Goal: Task Accomplishment & Management: Use online tool/utility

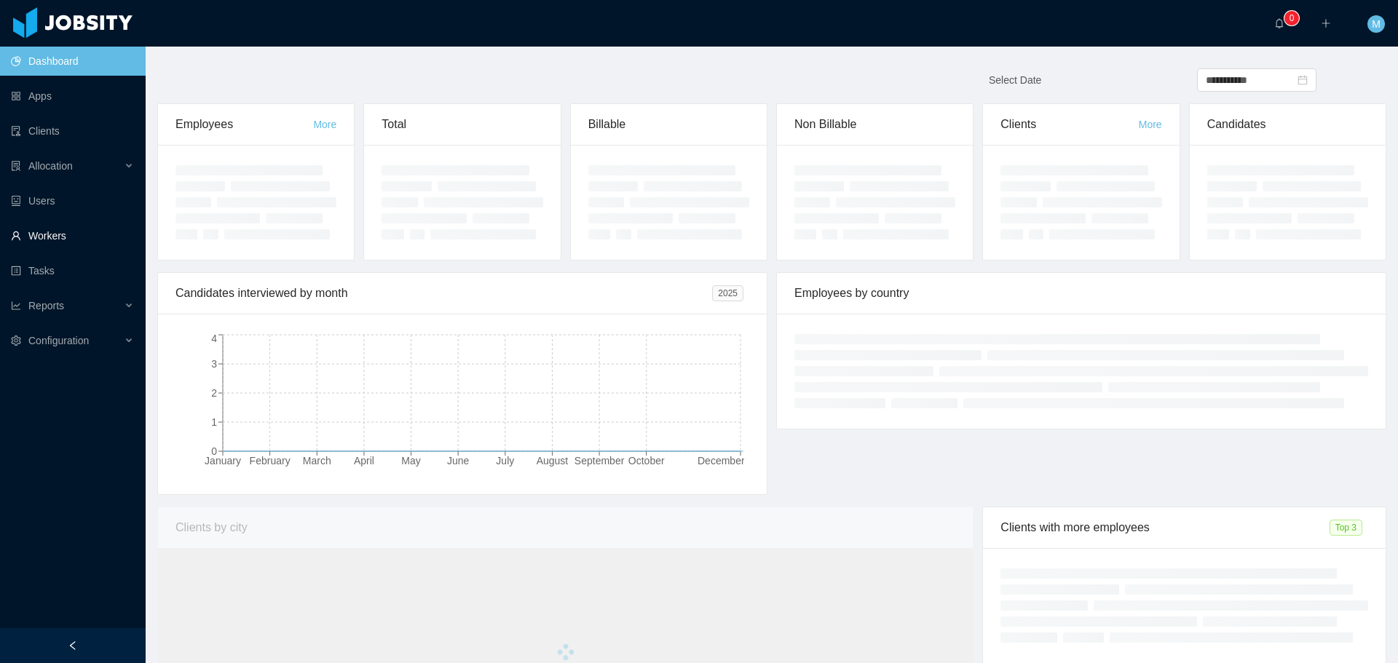
click at [63, 225] on link "Workers" at bounding box center [72, 235] width 123 height 29
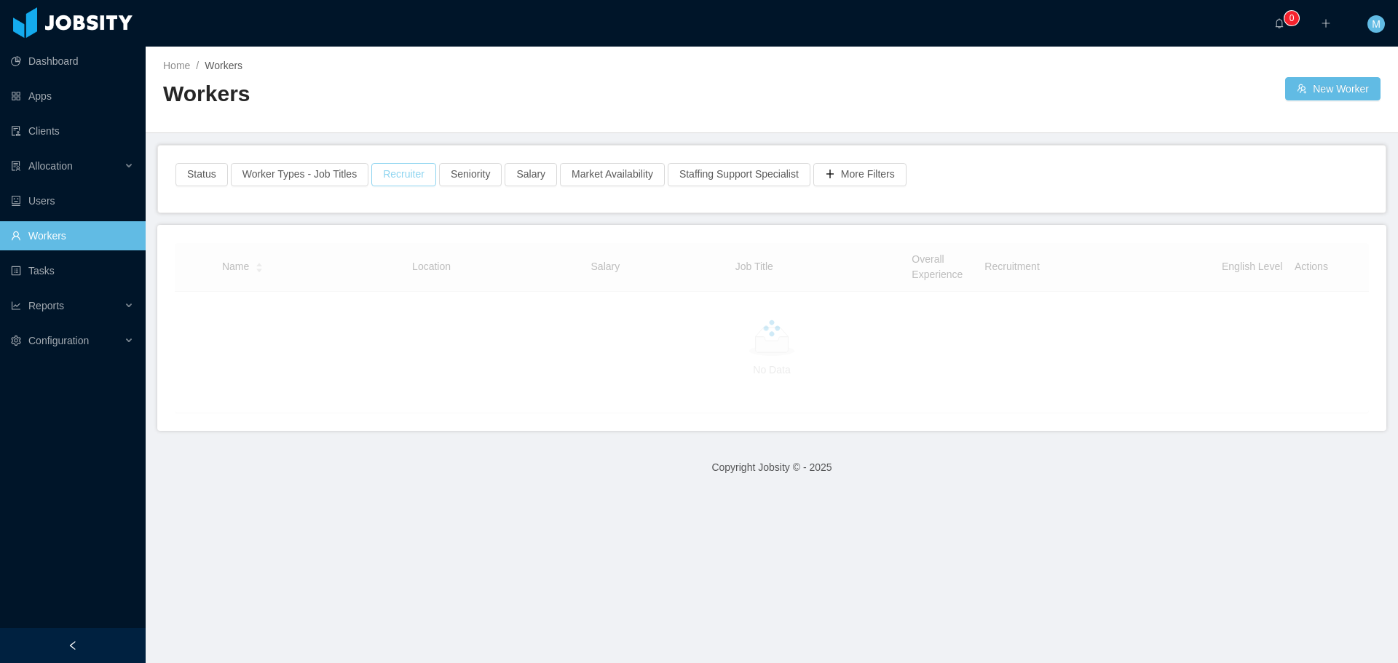
click at [398, 179] on button "Recruiter" at bounding box center [403, 174] width 65 height 23
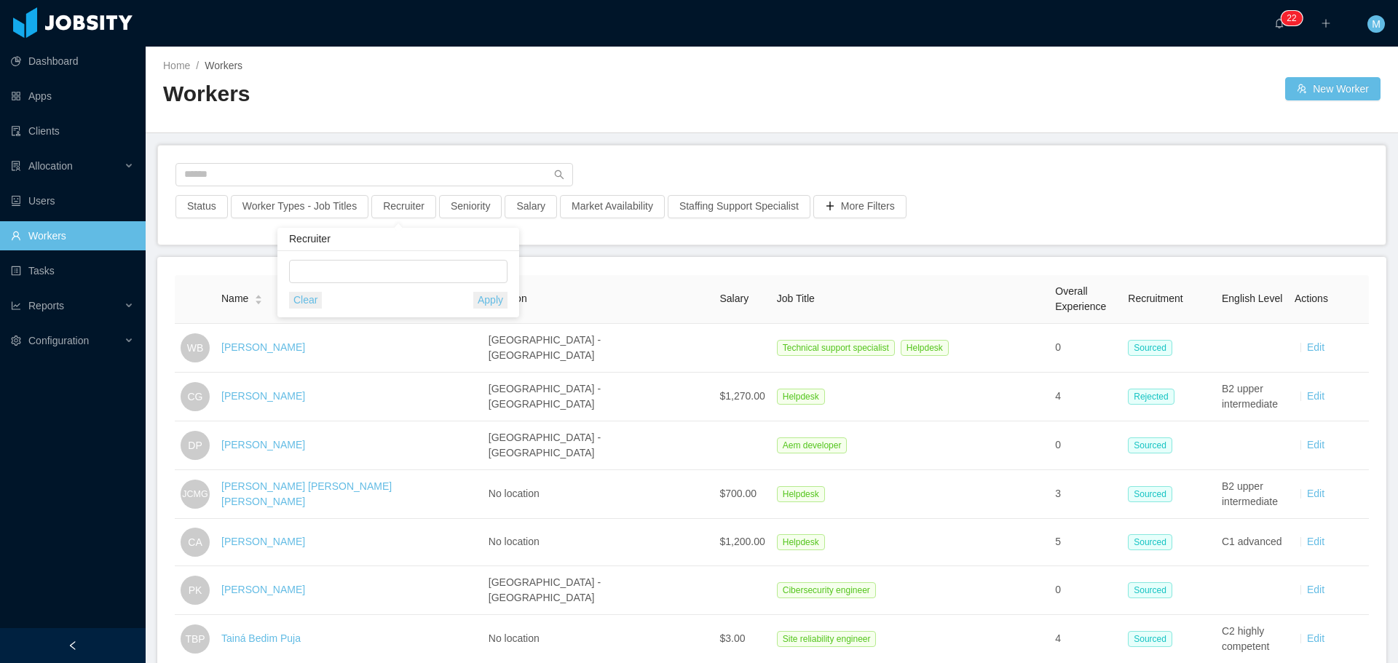
click at [376, 241] on div "Recruiter" at bounding box center [398, 239] width 242 height 23
click at [379, 269] on div at bounding box center [395, 272] width 205 height 22
type input "******"
click at [369, 299] on li "[PERSON_NAME]" at bounding box center [398, 300] width 218 height 23
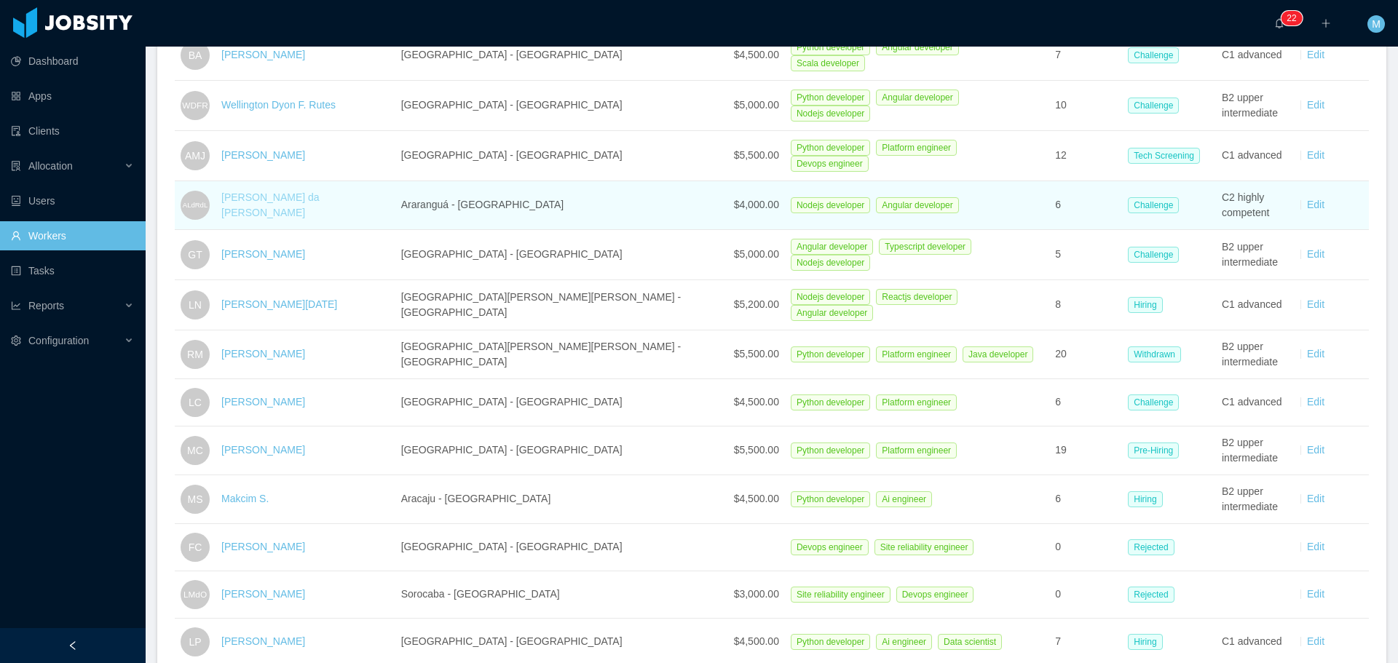
scroll to position [728, 0]
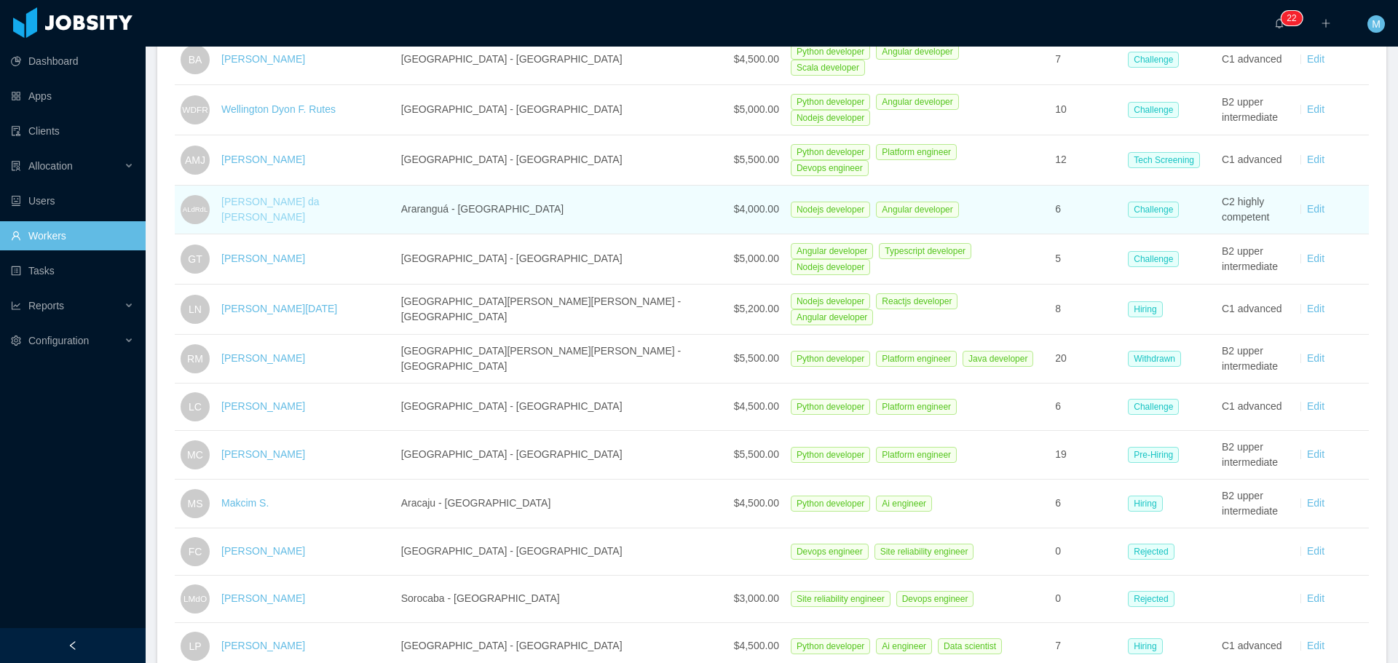
click at [309, 197] on link "[PERSON_NAME] da [PERSON_NAME]" at bounding box center [270, 209] width 98 height 27
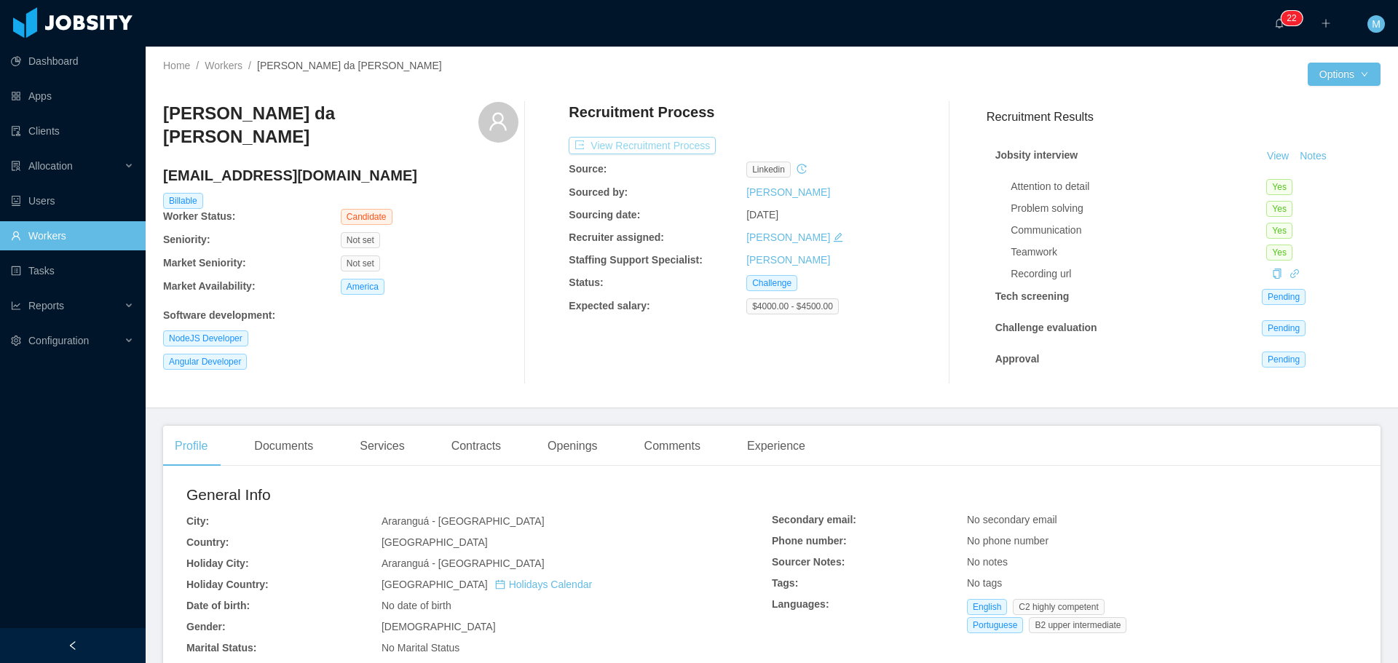
click at [633, 137] on button "View Recruitment Process" at bounding box center [642, 145] width 147 height 17
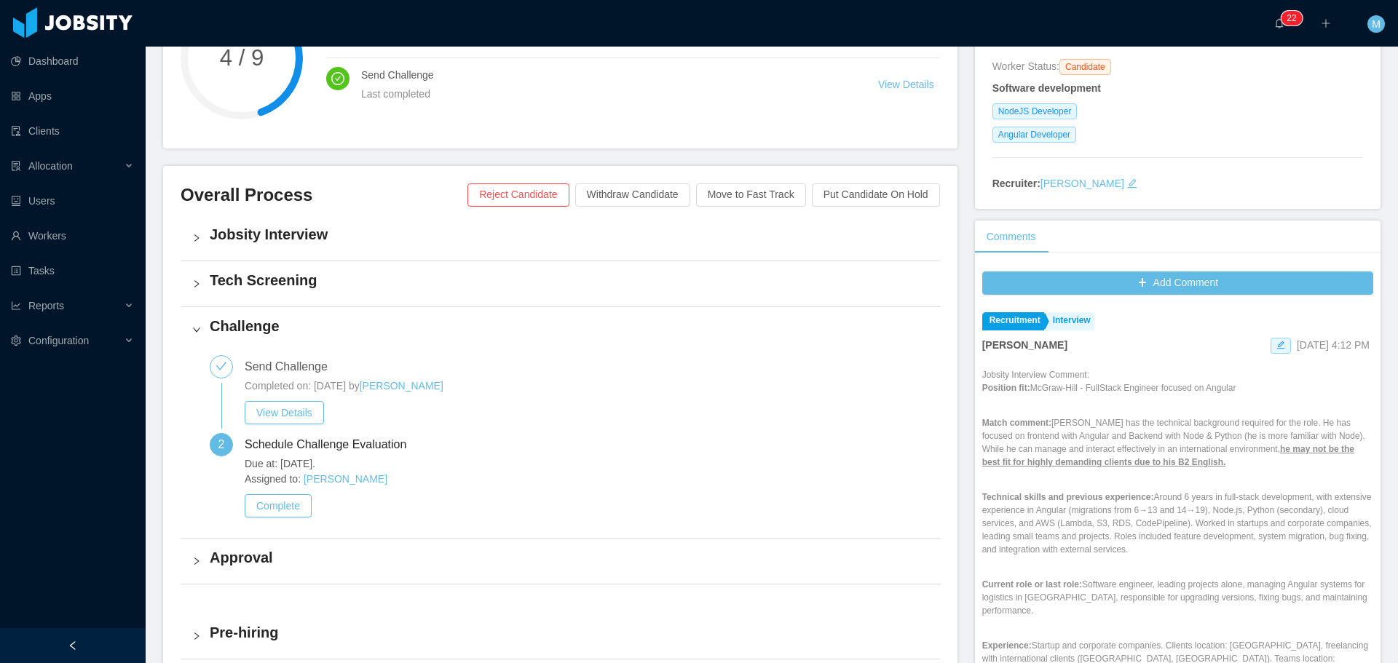
scroll to position [218, 0]
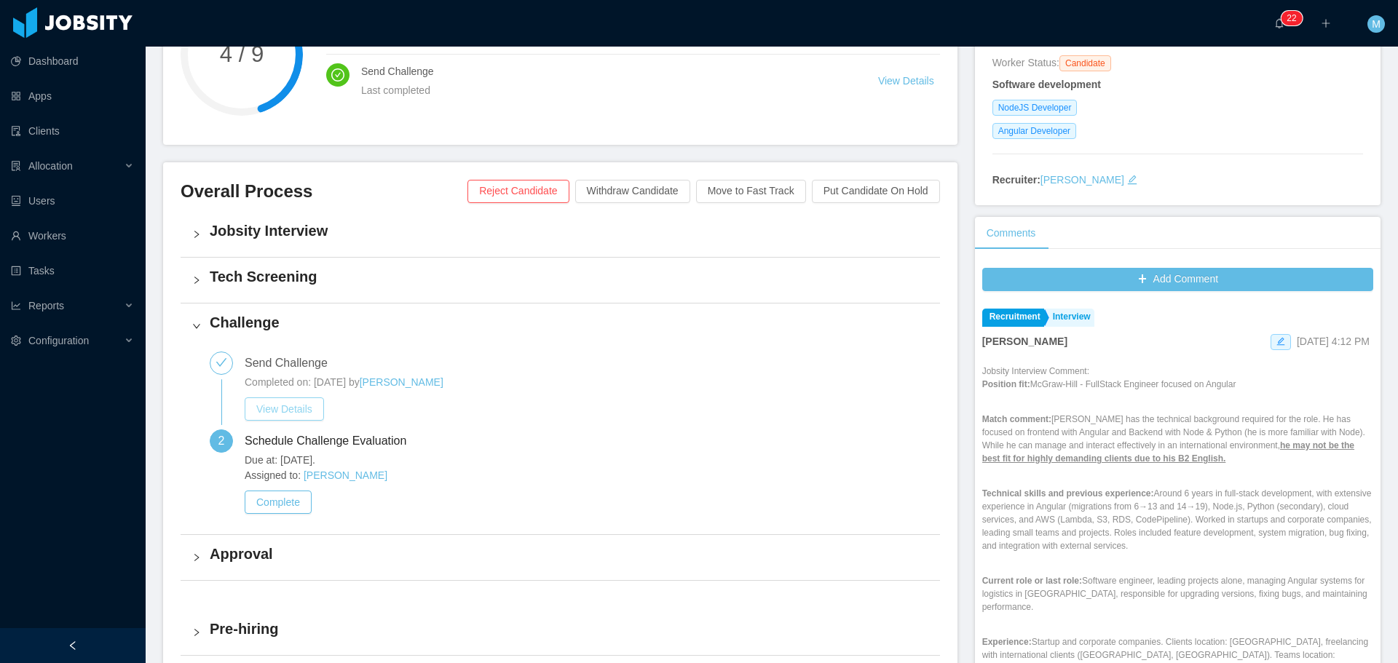
click at [288, 416] on button "View Details" at bounding box center [284, 409] width 79 height 23
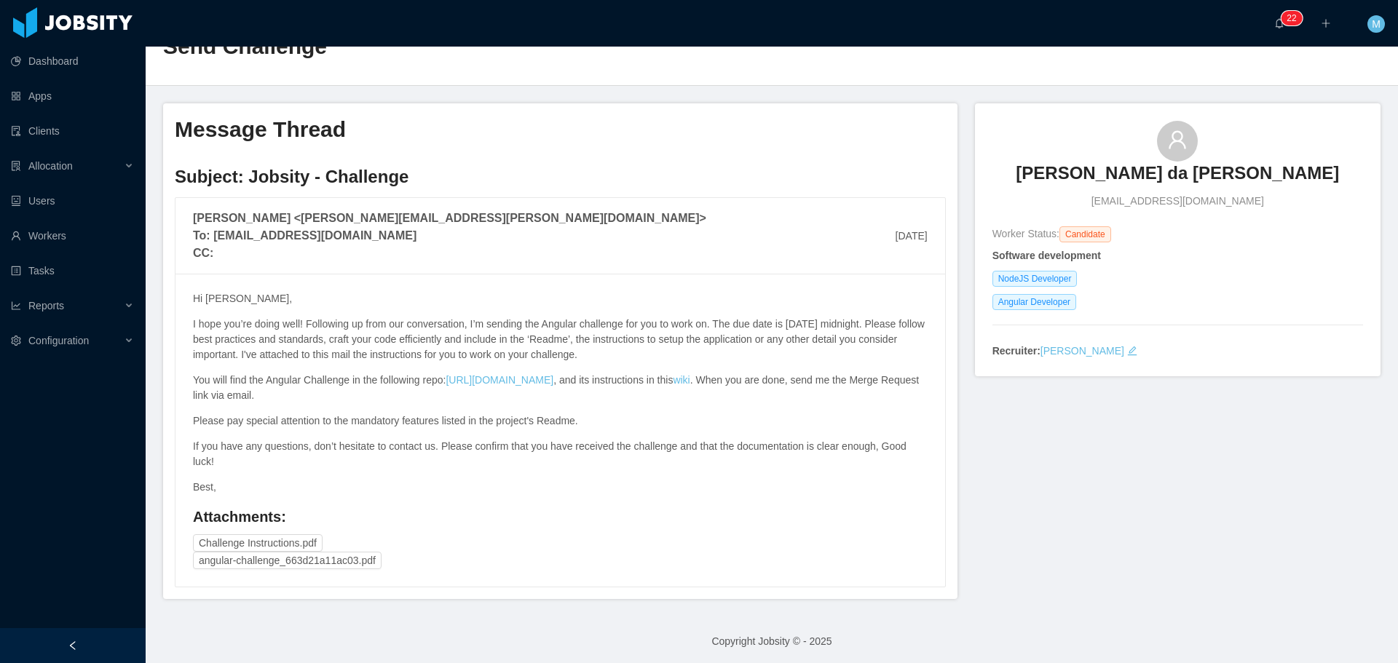
scroll to position [51, 0]
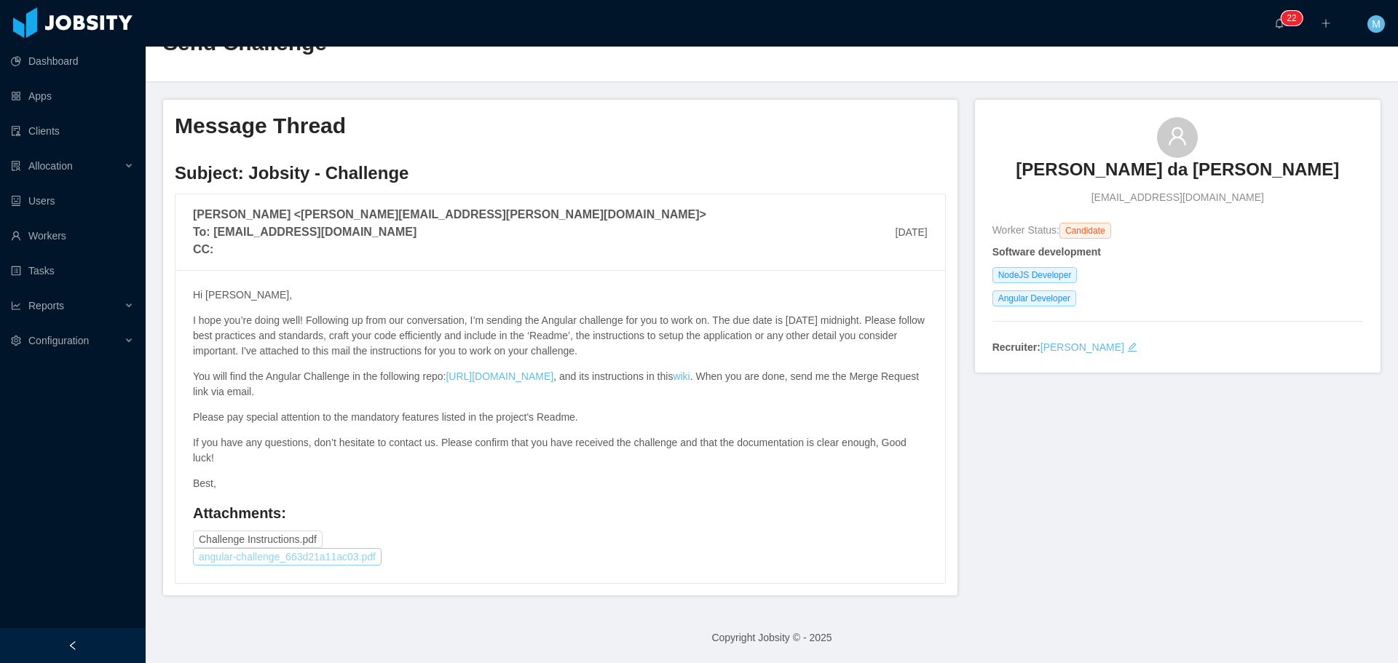
click at [316, 558] on button "angular-challenge_663d21a11ac03.pdf" at bounding box center [287, 556] width 189 height 17
click at [285, 540] on button "Challenge Instructions.pdf" at bounding box center [258, 539] width 130 height 17
click at [519, 372] on span "[URL][DOMAIN_NAME]" at bounding box center [500, 377] width 108 height 12
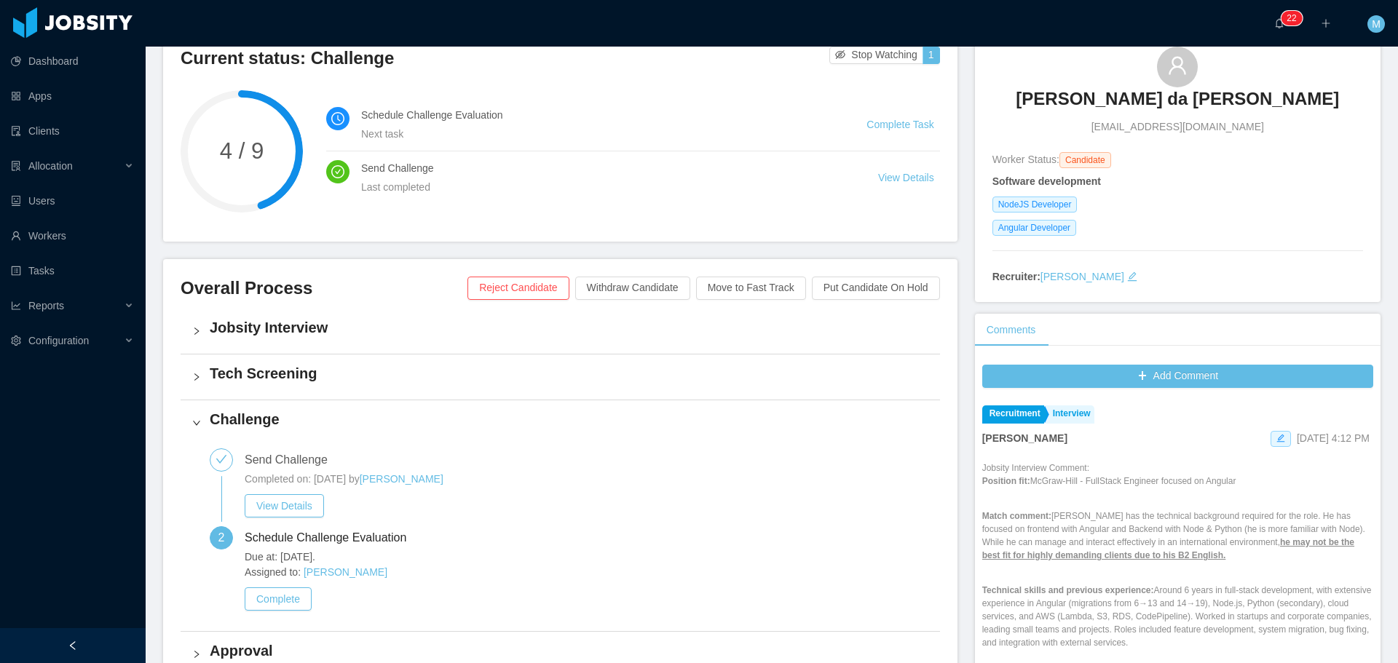
scroll to position [218, 0]
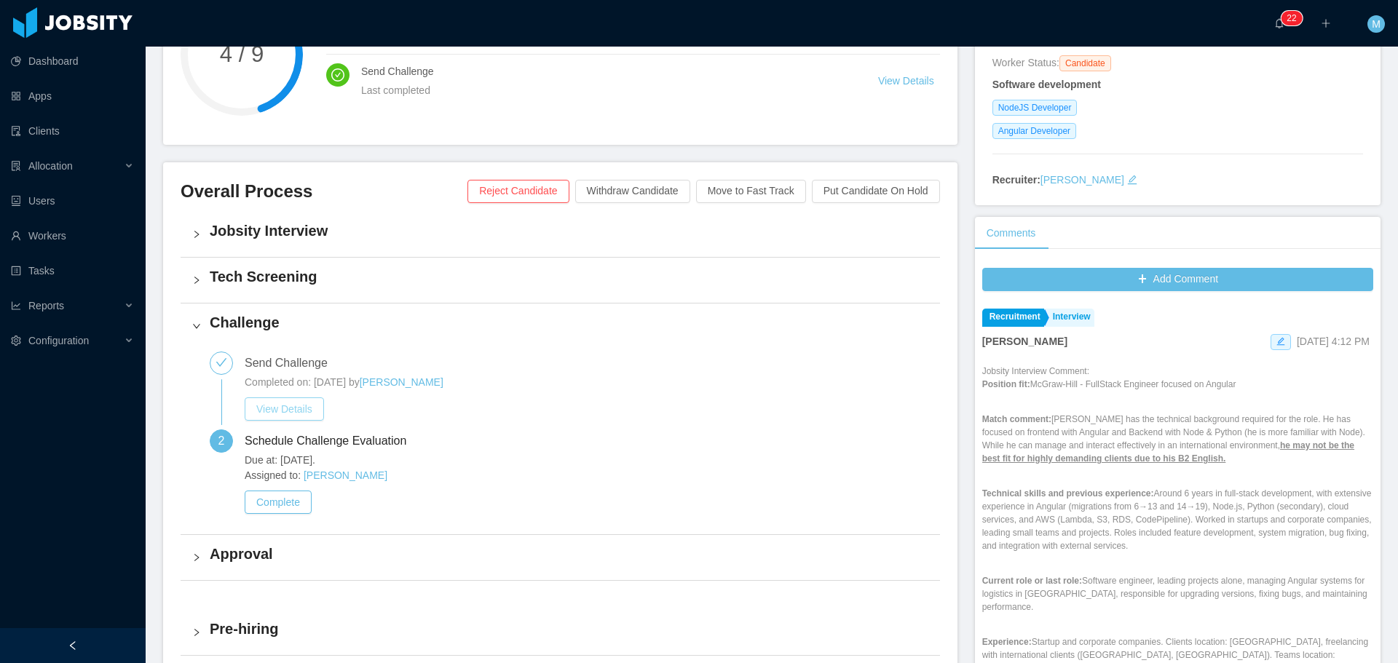
click at [275, 413] on button "View Details" at bounding box center [284, 409] width 79 height 23
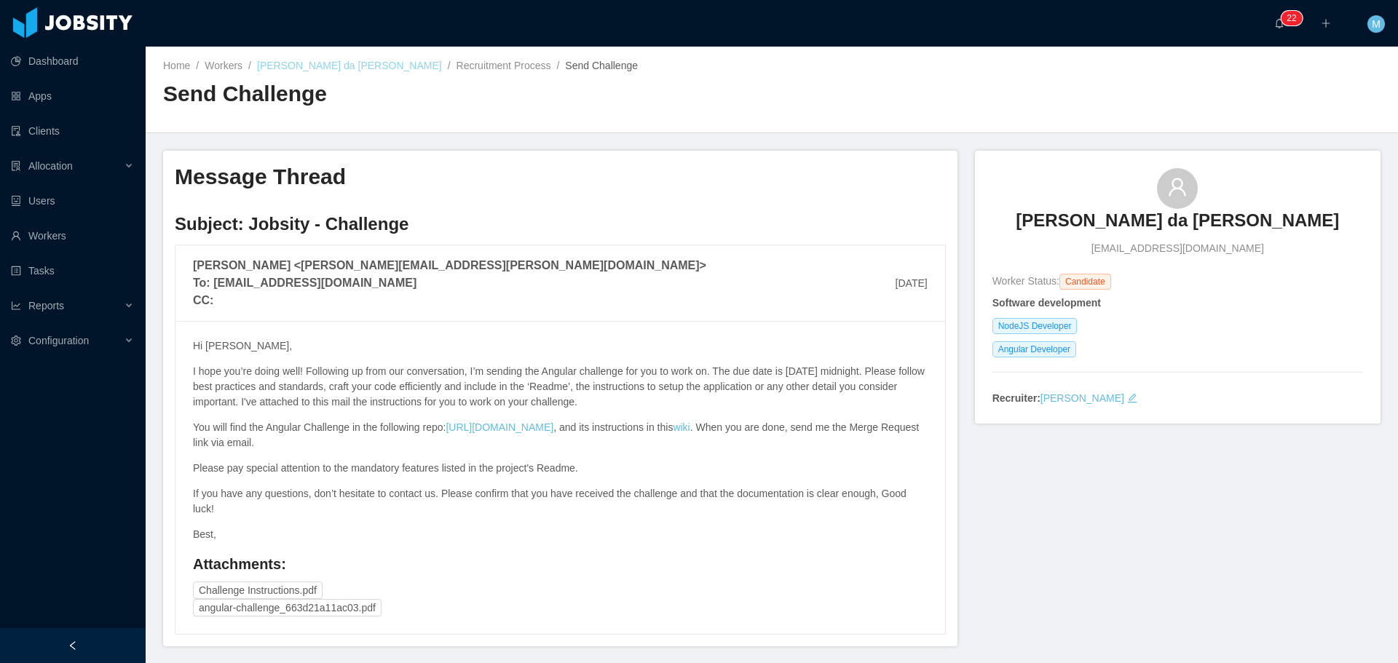
click at [355, 68] on link "[PERSON_NAME] da [PERSON_NAME]" at bounding box center [349, 66] width 185 height 12
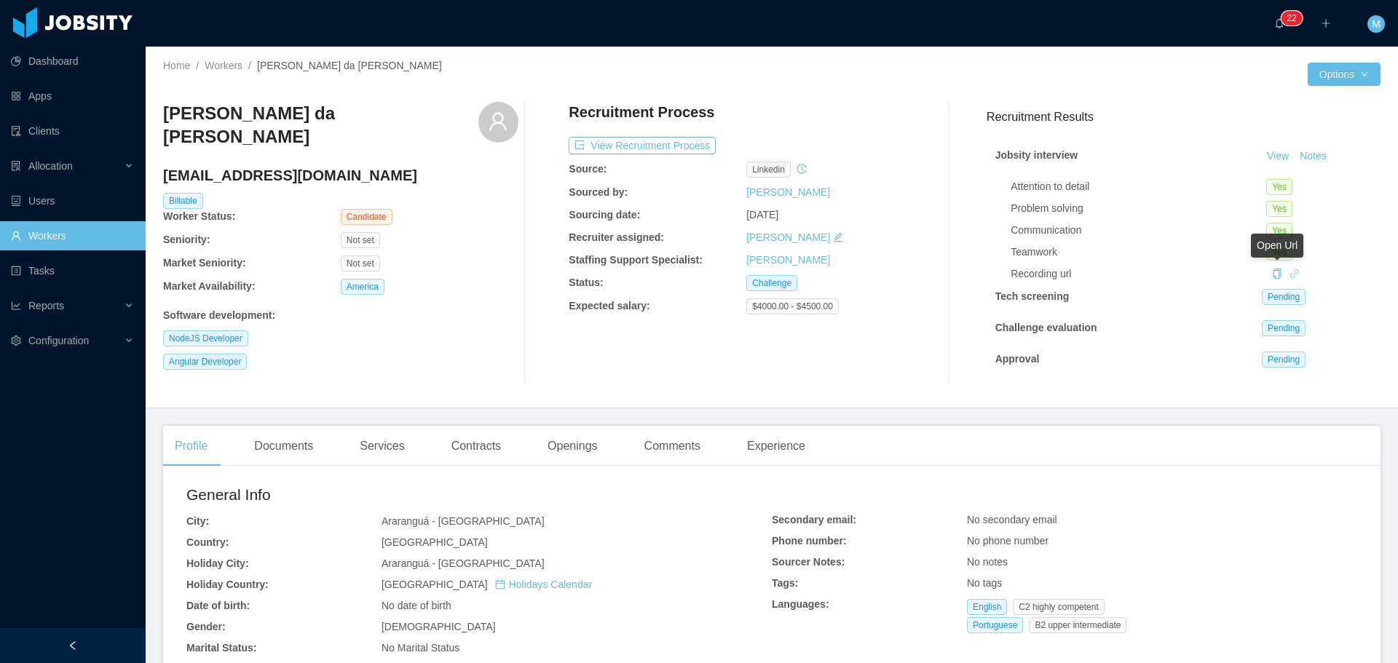
click at [1290, 271] on icon "icon: link" at bounding box center [1294, 273] width 9 height 9
